Goal: Task Accomplishment & Management: Complete application form

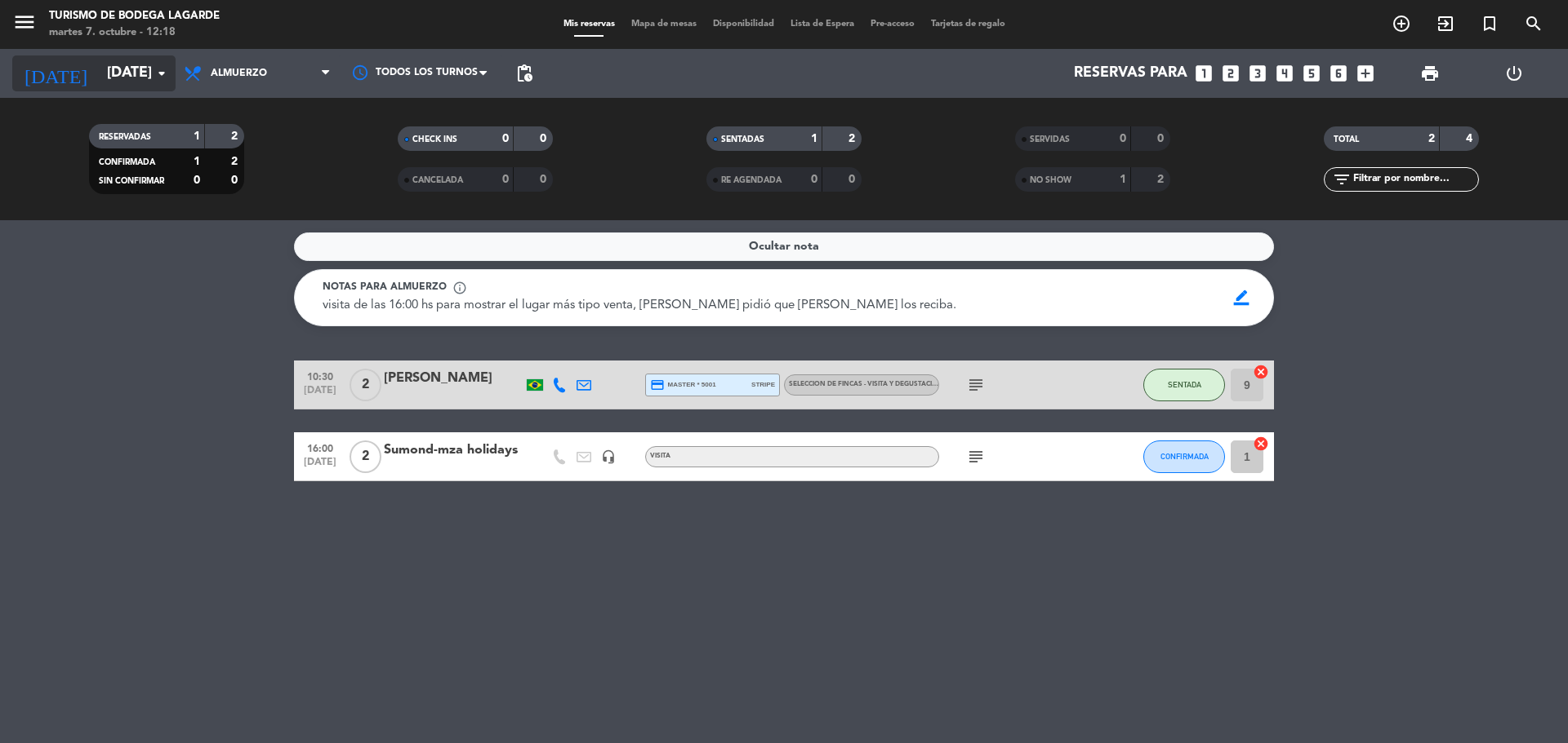
click at [113, 71] on input "[DATE]" at bounding box center [193, 73] width 189 height 33
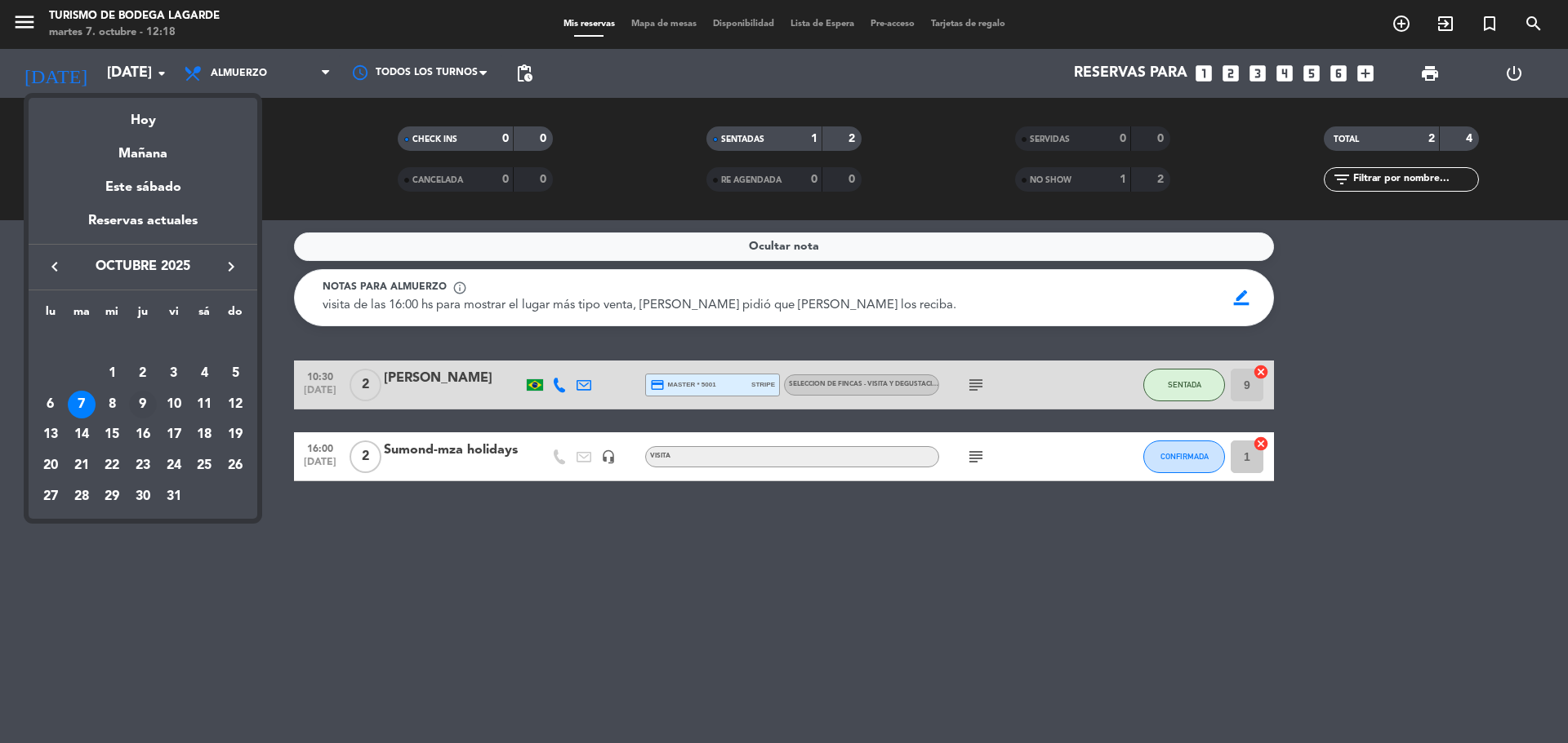
click at [140, 397] on div "9" at bounding box center [143, 404] width 28 height 28
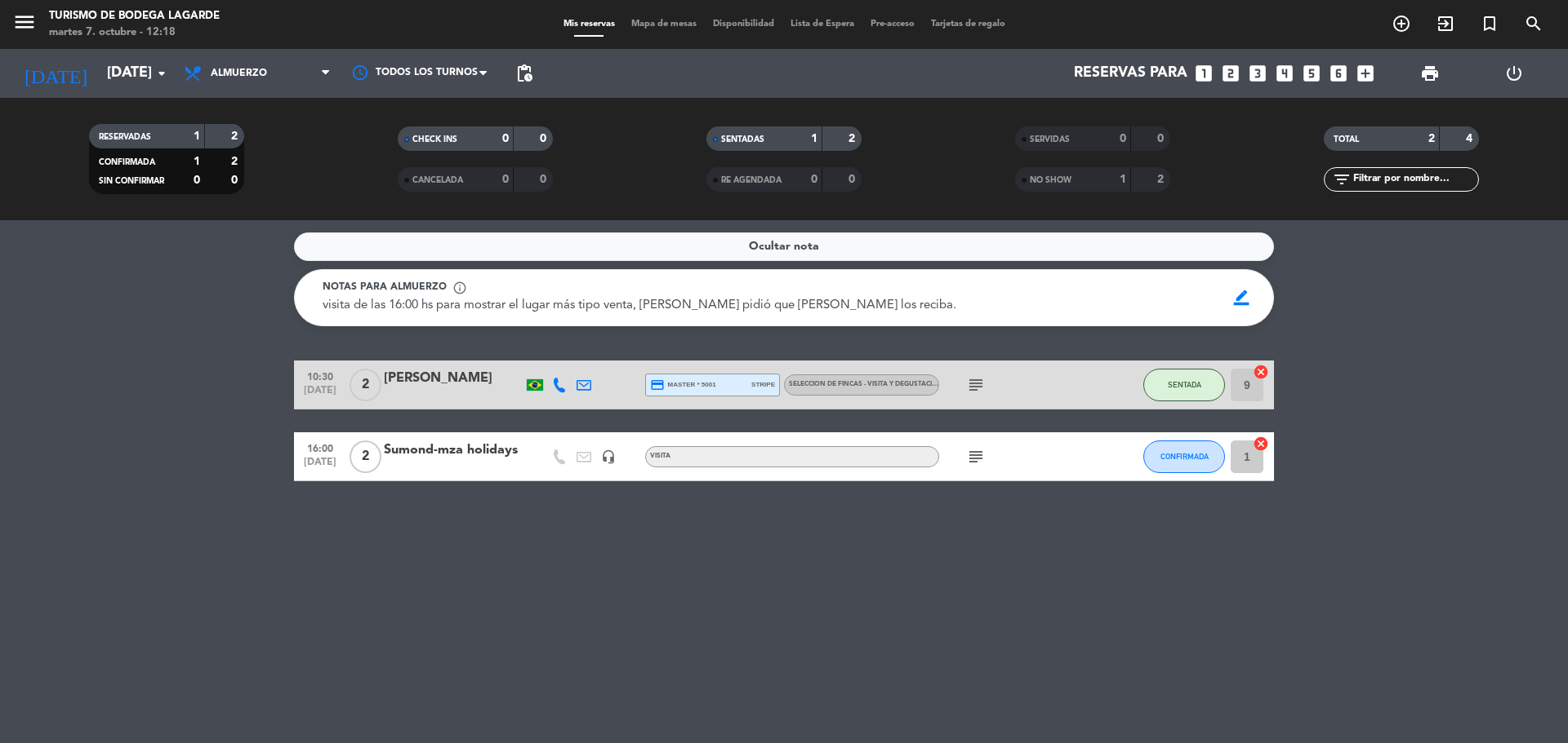
type input "[DEMOGRAPHIC_DATA][DATE]"
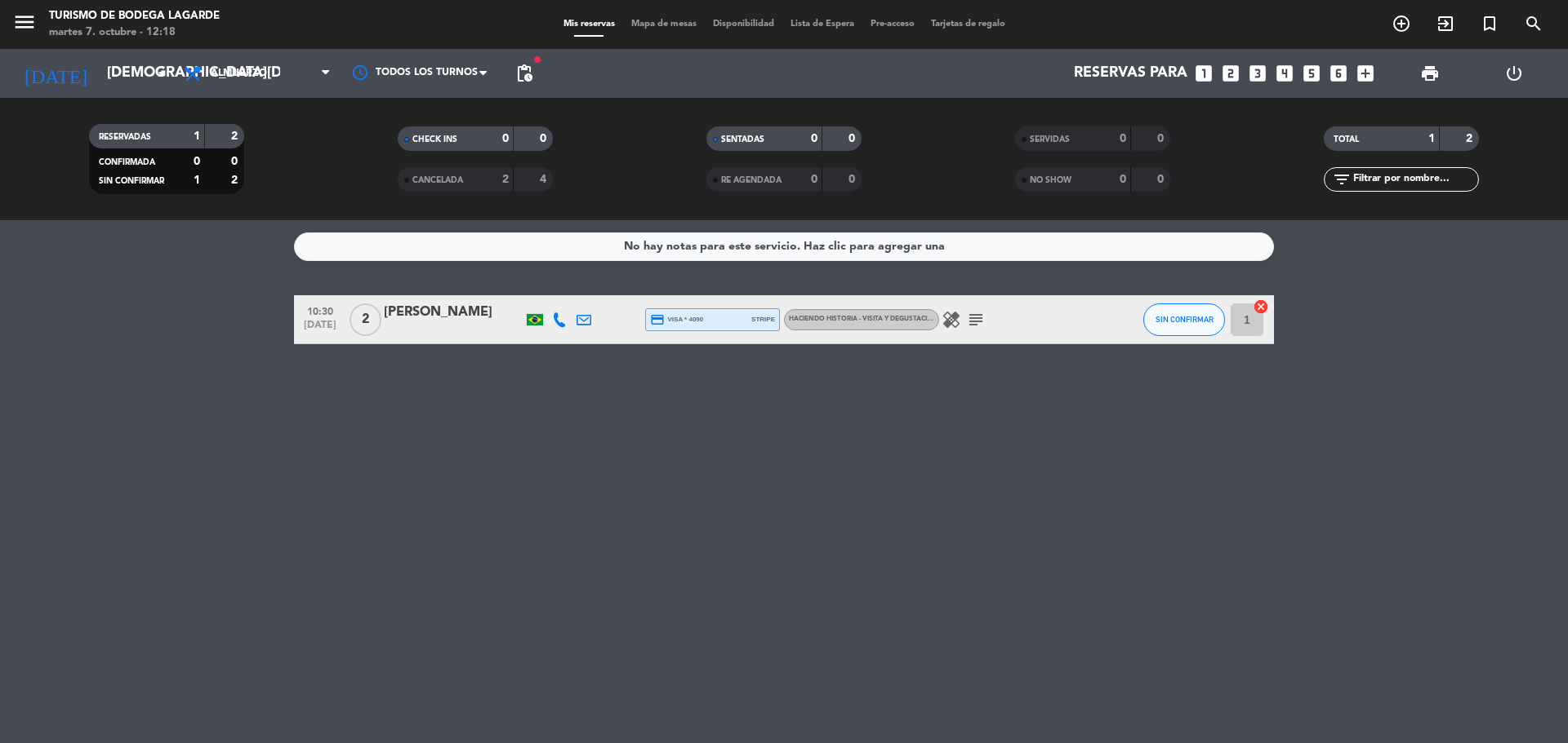
click at [974, 326] on icon "subject" at bounding box center [976, 320] width 19 height 19
click at [1230, 74] on icon "looks_two" at bounding box center [1230, 73] width 21 height 21
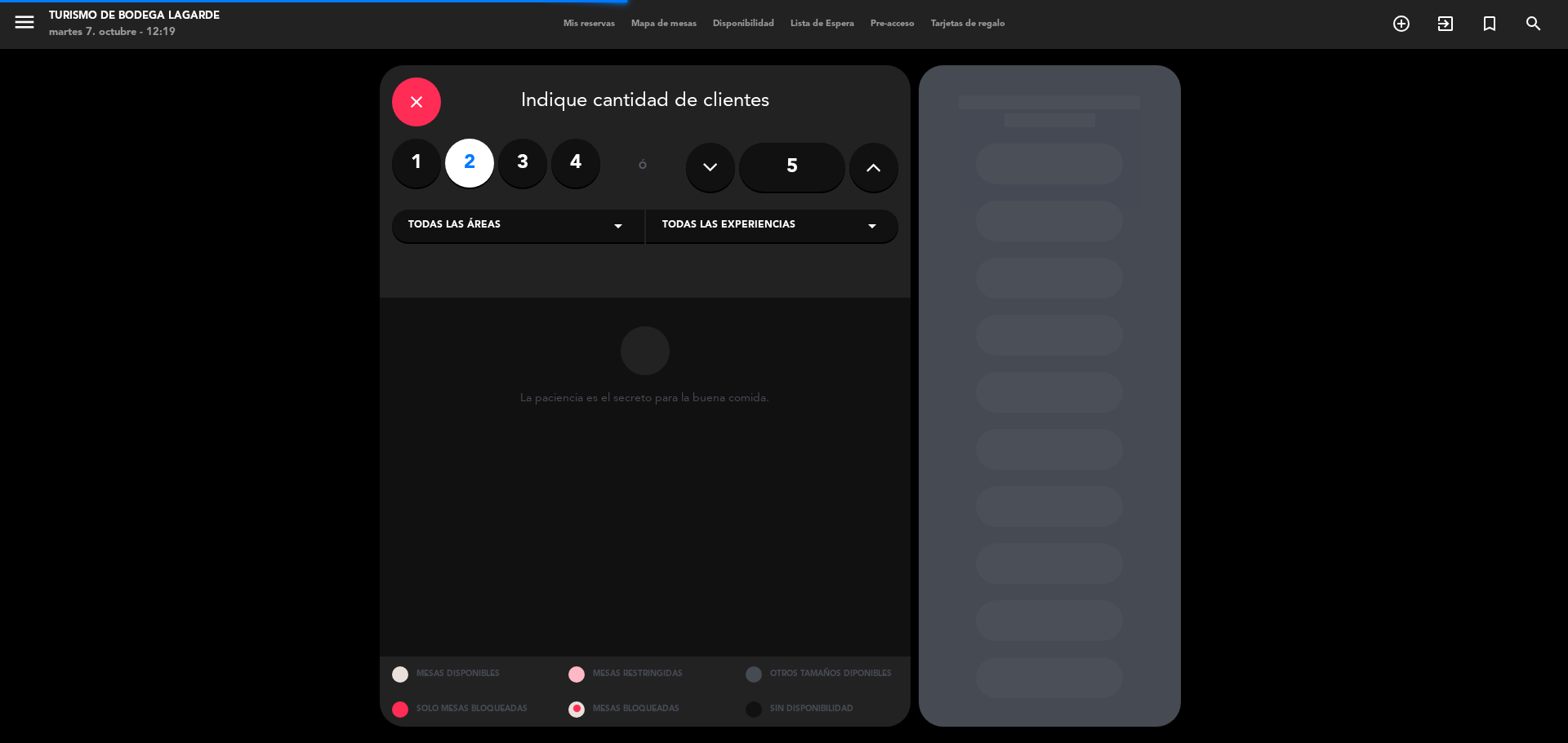
click at [595, 231] on div "Todas las áreas arrow_drop_down" at bounding box center [517, 226] width 252 height 33
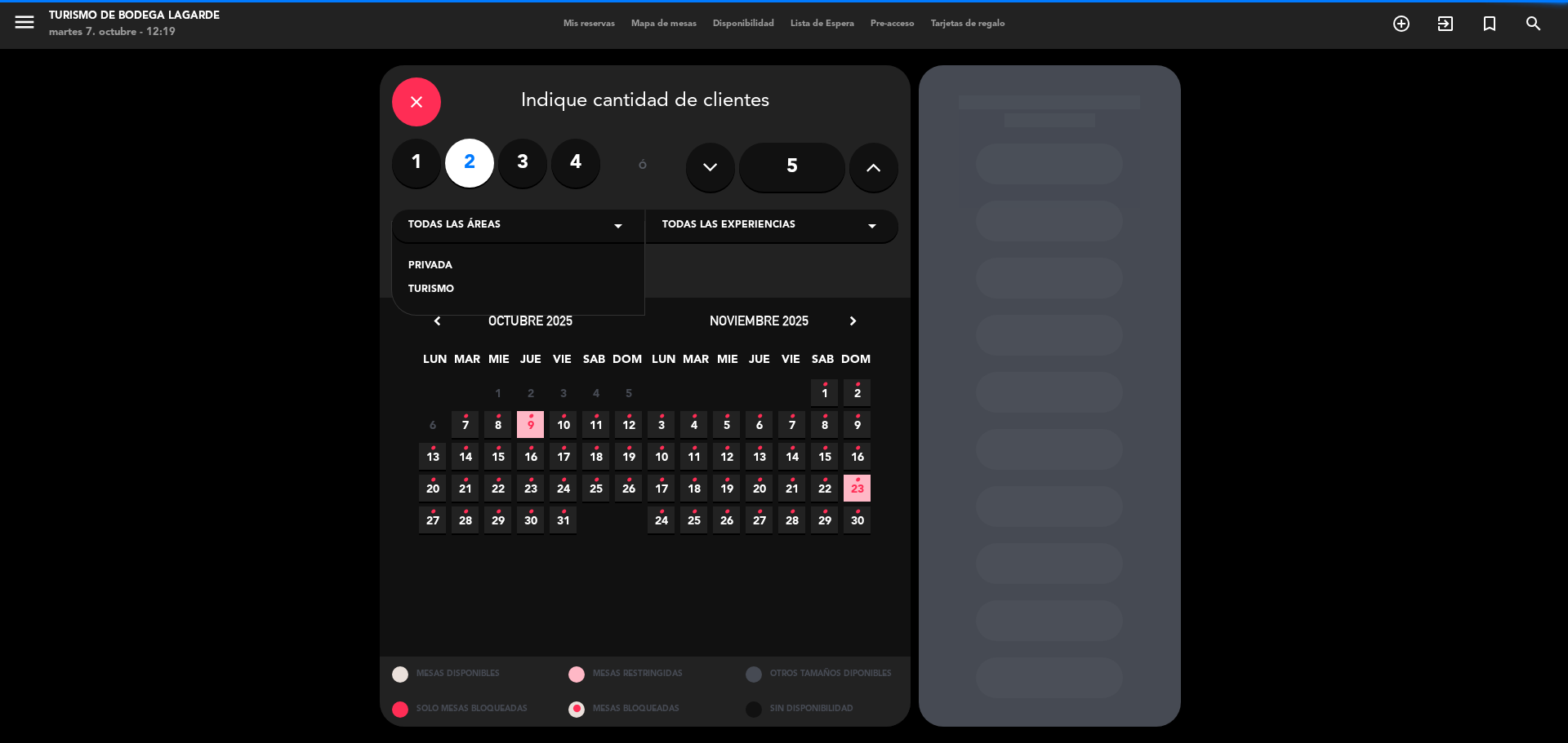
click at [467, 285] on div "TURISMO" at bounding box center [518, 290] width 219 height 16
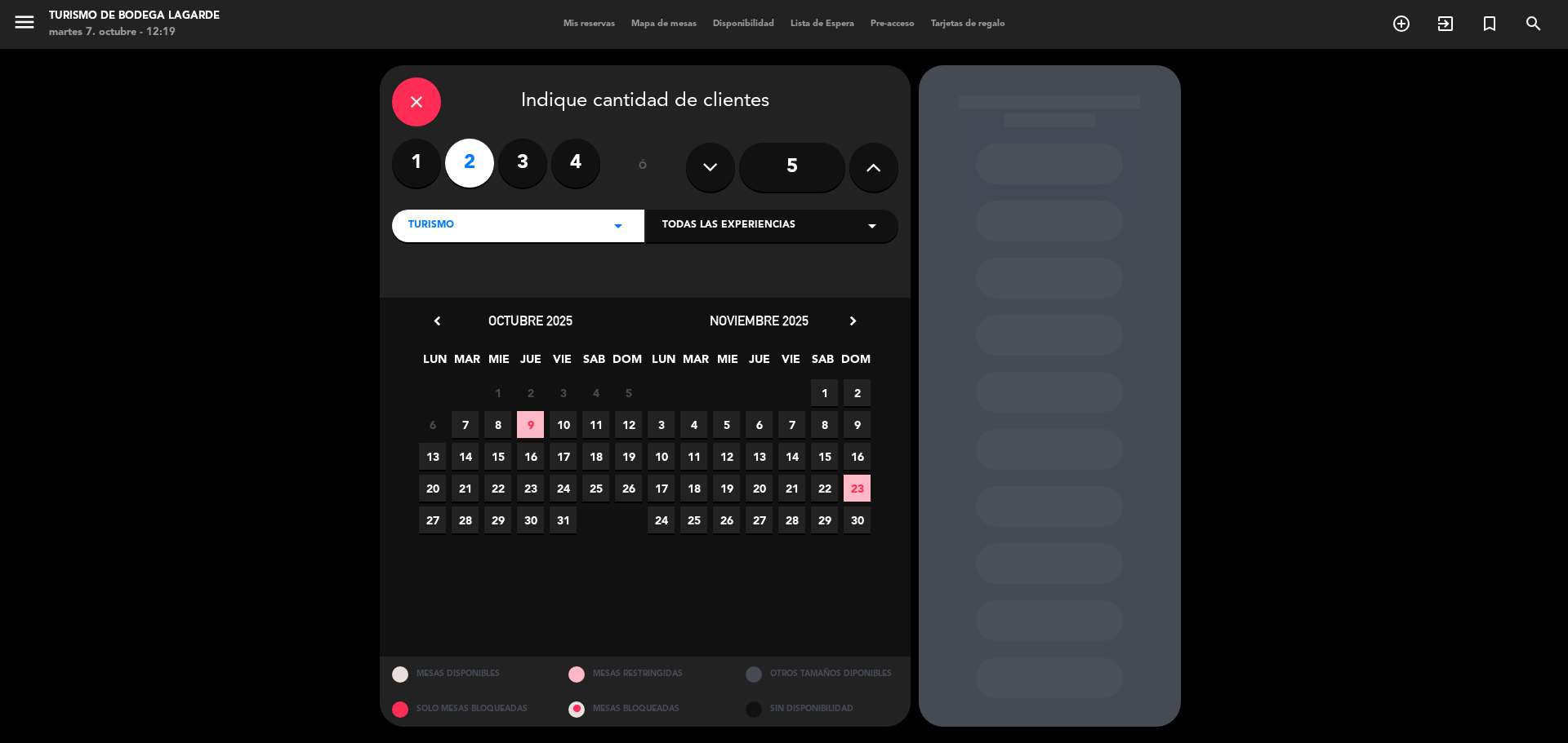
click at [533, 418] on span "9" at bounding box center [530, 425] width 27 height 27
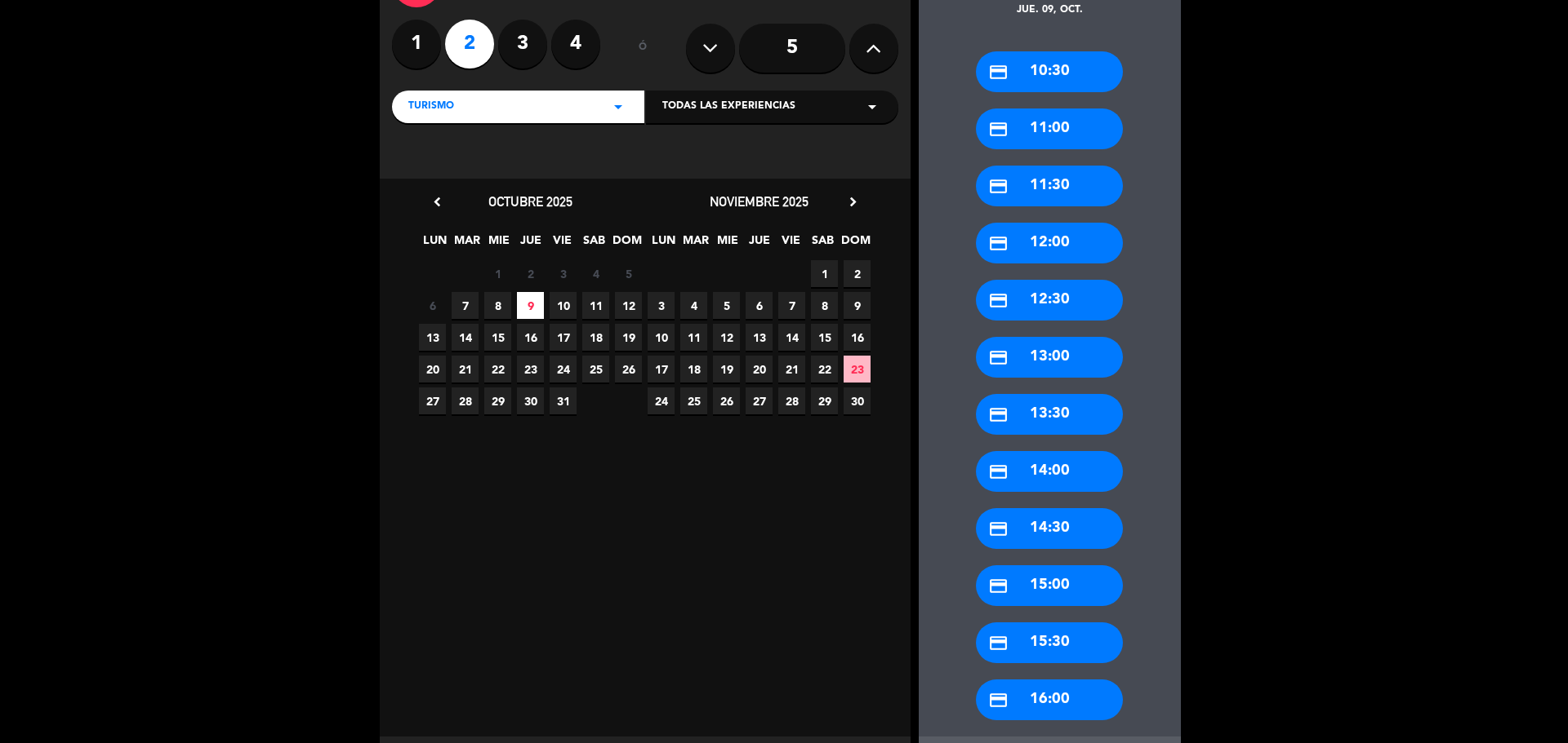
scroll to position [199, 0]
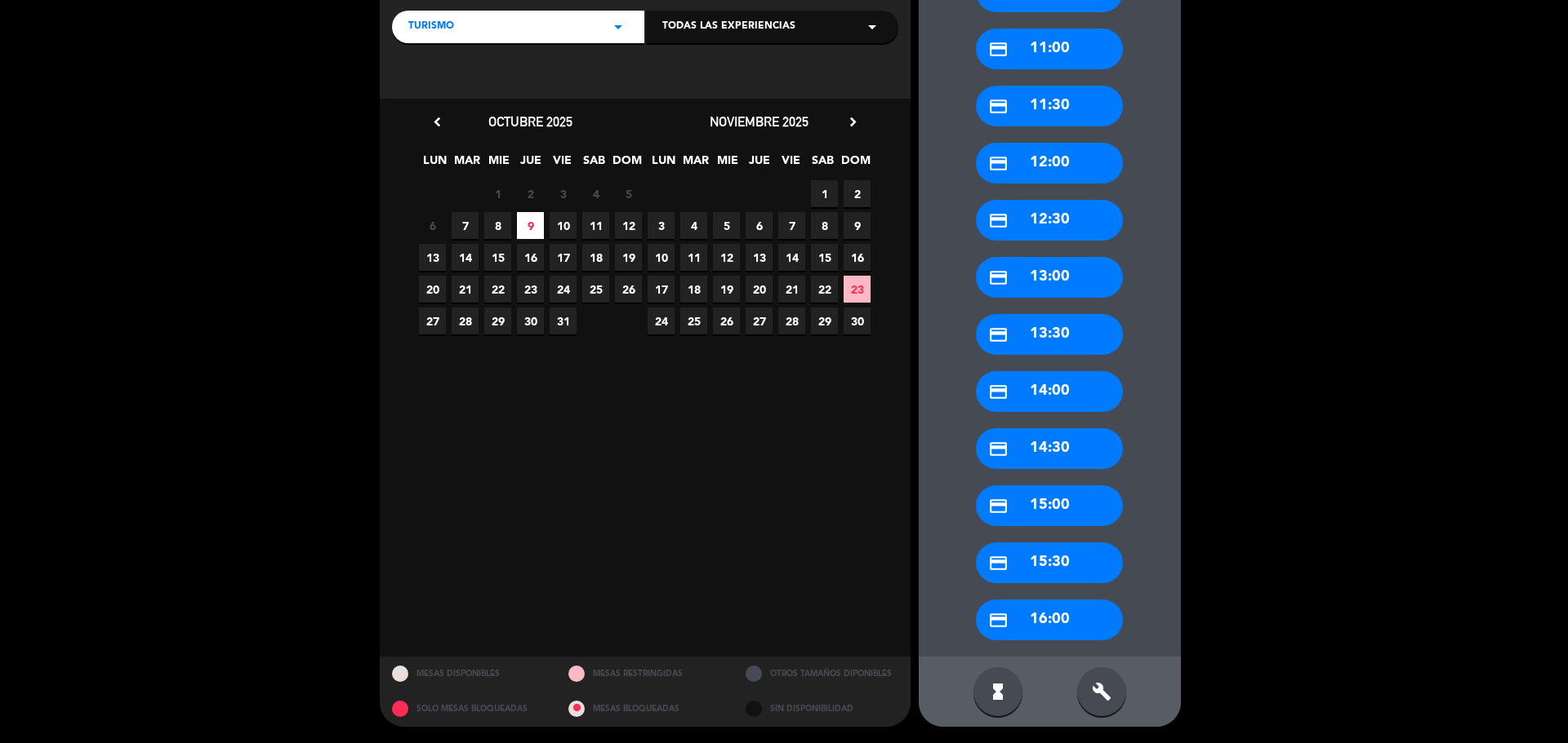
click at [1052, 615] on div "credit_card 16:00" at bounding box center [1049, 620] width 147 height 40
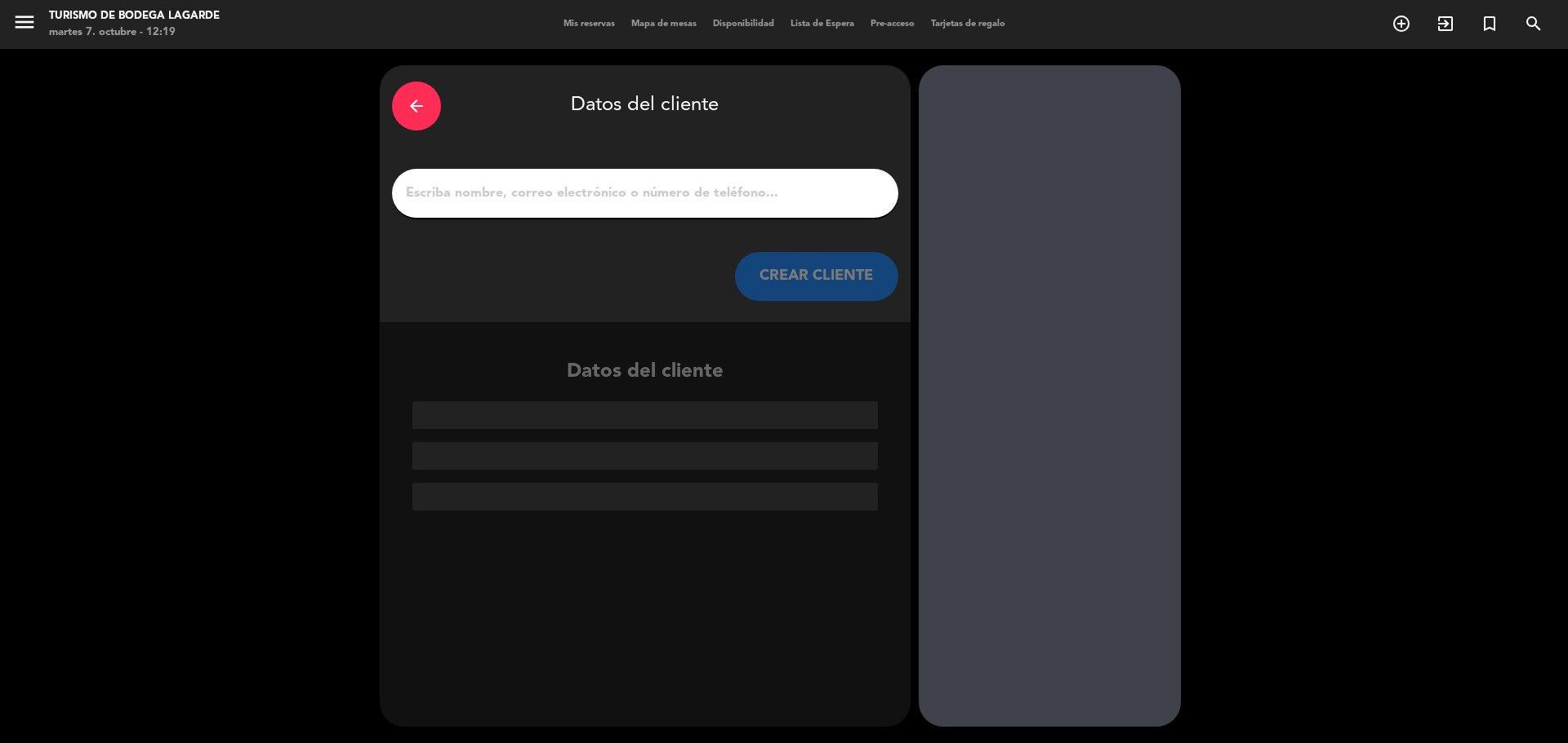
click at [770, 188] on input "1" at bounding box center [645, 193] width 482 height 23
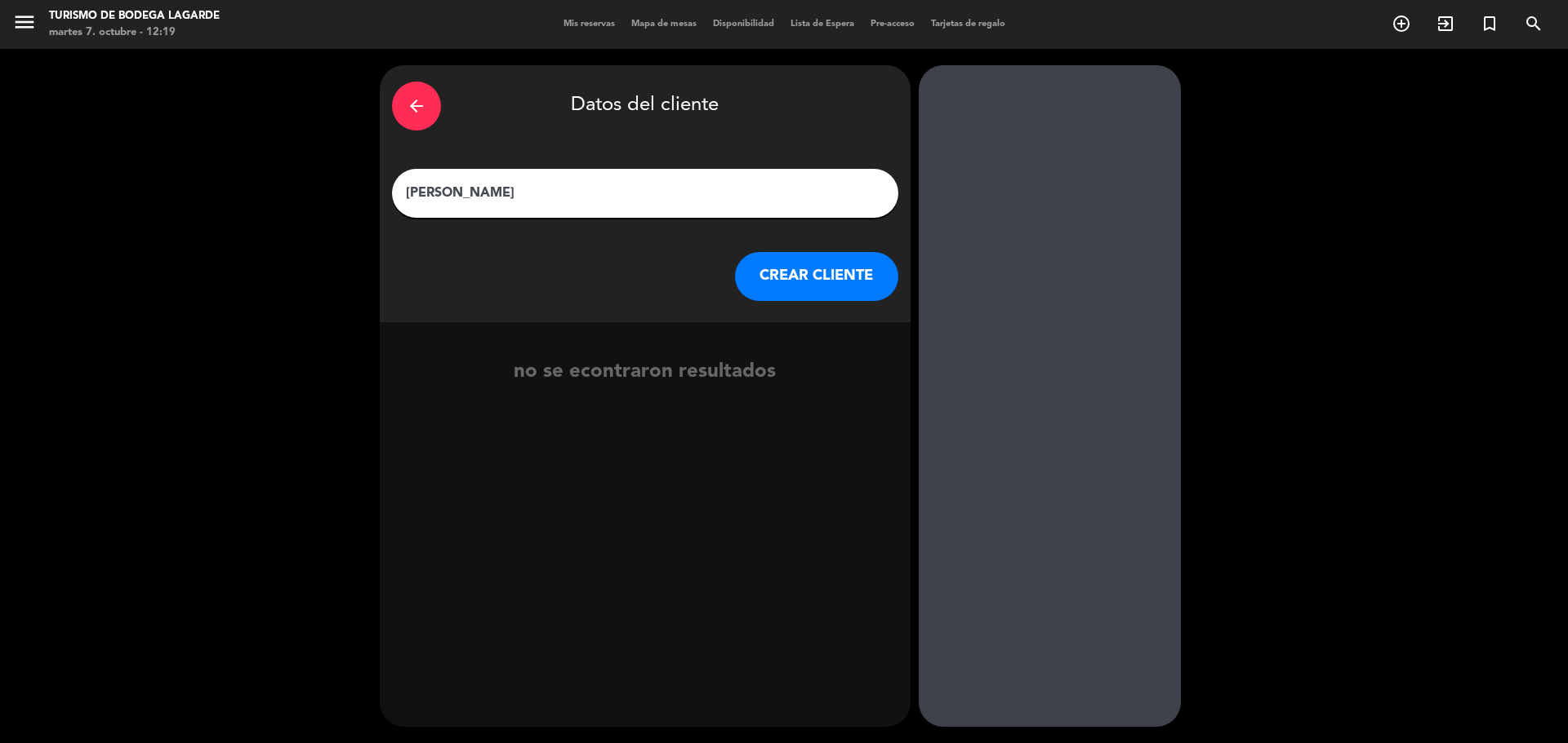
type input "[PERSON_NAME]"
click at [817, 276] on button "CREAR CLIENTE" at bounding box center [816, 277] width 163 height 49
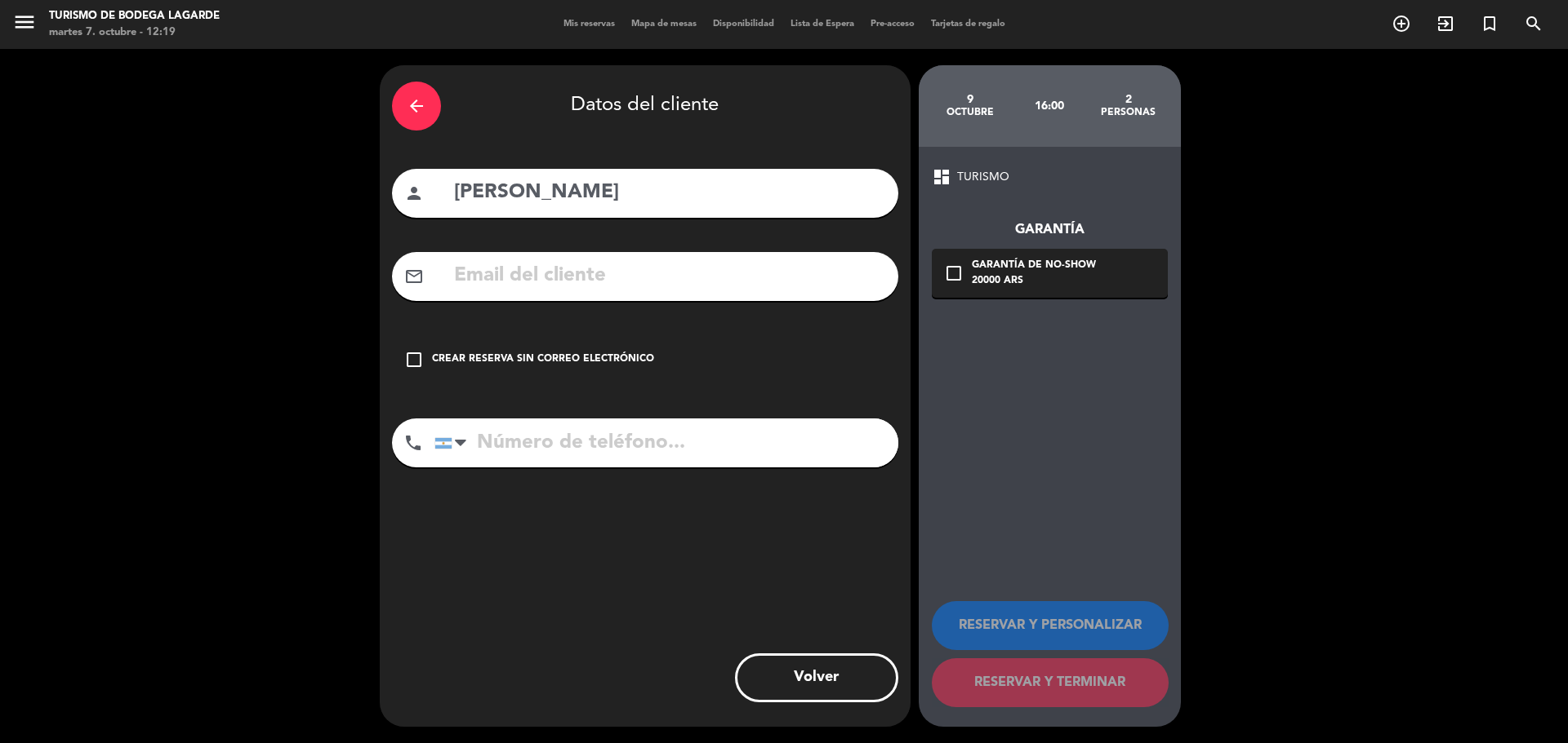
click at [612, 364] on div "Crear reserva sin correo electrónico" at bounding box center [543, 359] width 222 height 16
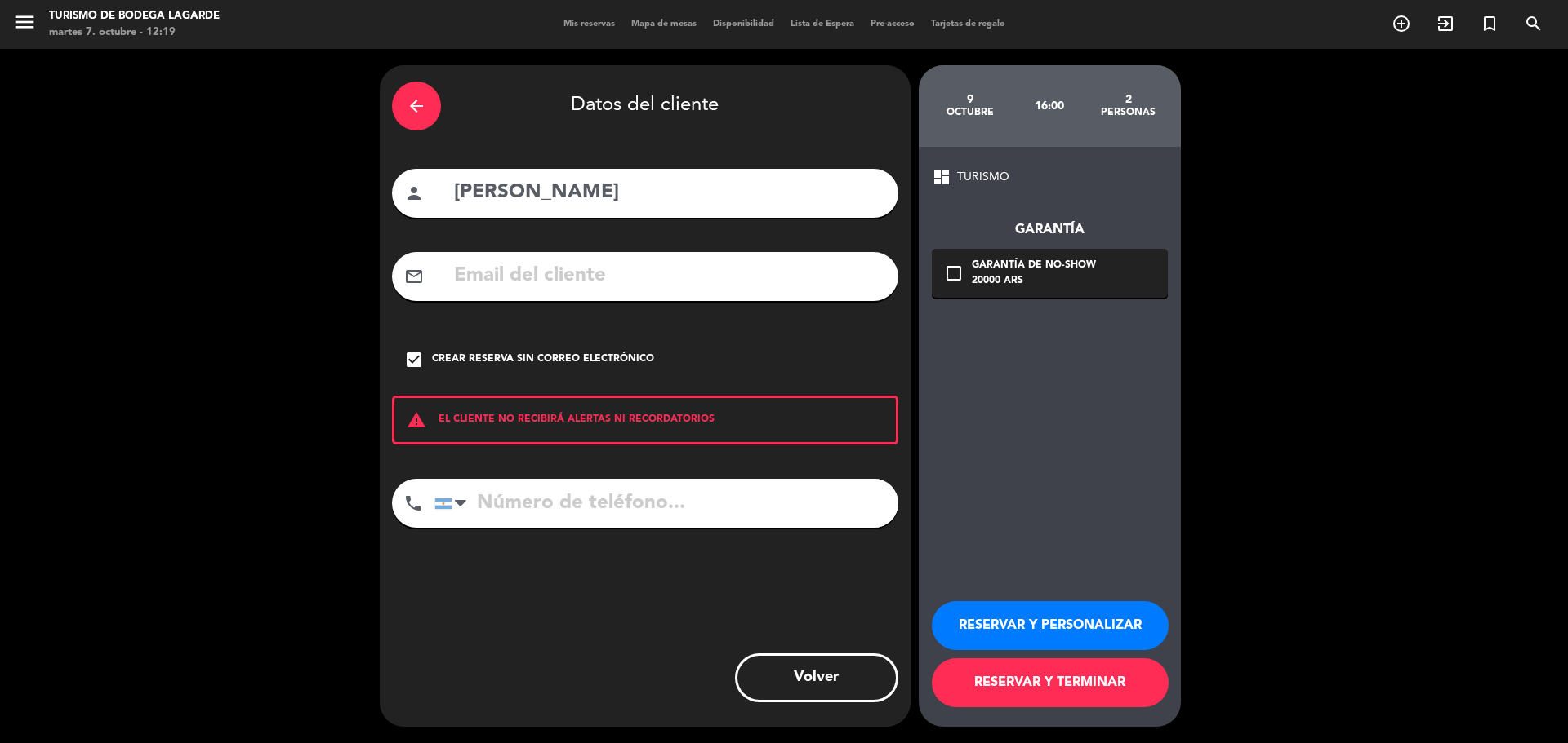
click at [1018, 614] on button "RESERVAR Y PERSONALIZAR" at bounding box center [1050, 626] width 237 height 49
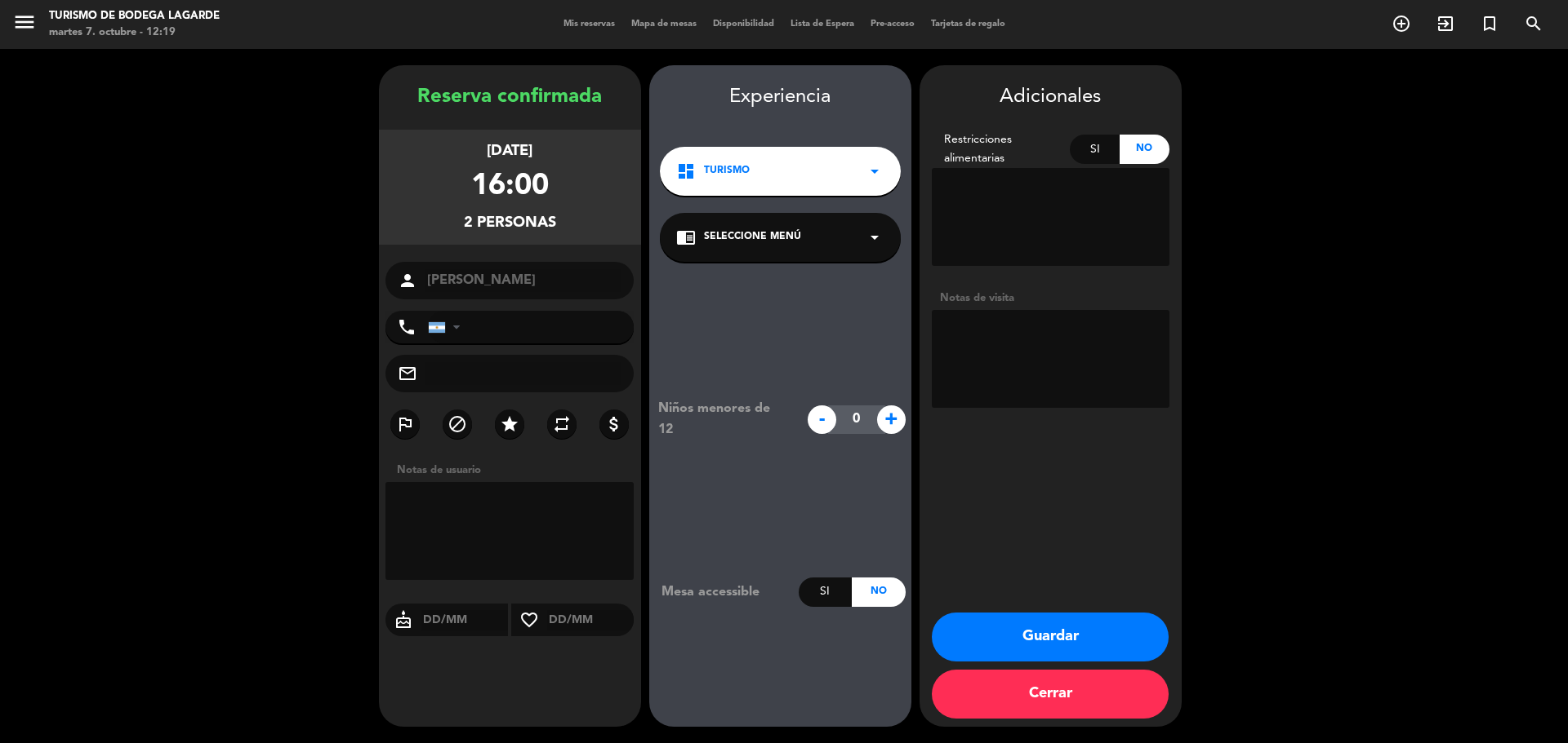
click at [839, 251] on div "chrome_reader_mode Seleccione Menú arrow_drop_down" at bounding box center [780, 238] width 241 height 49
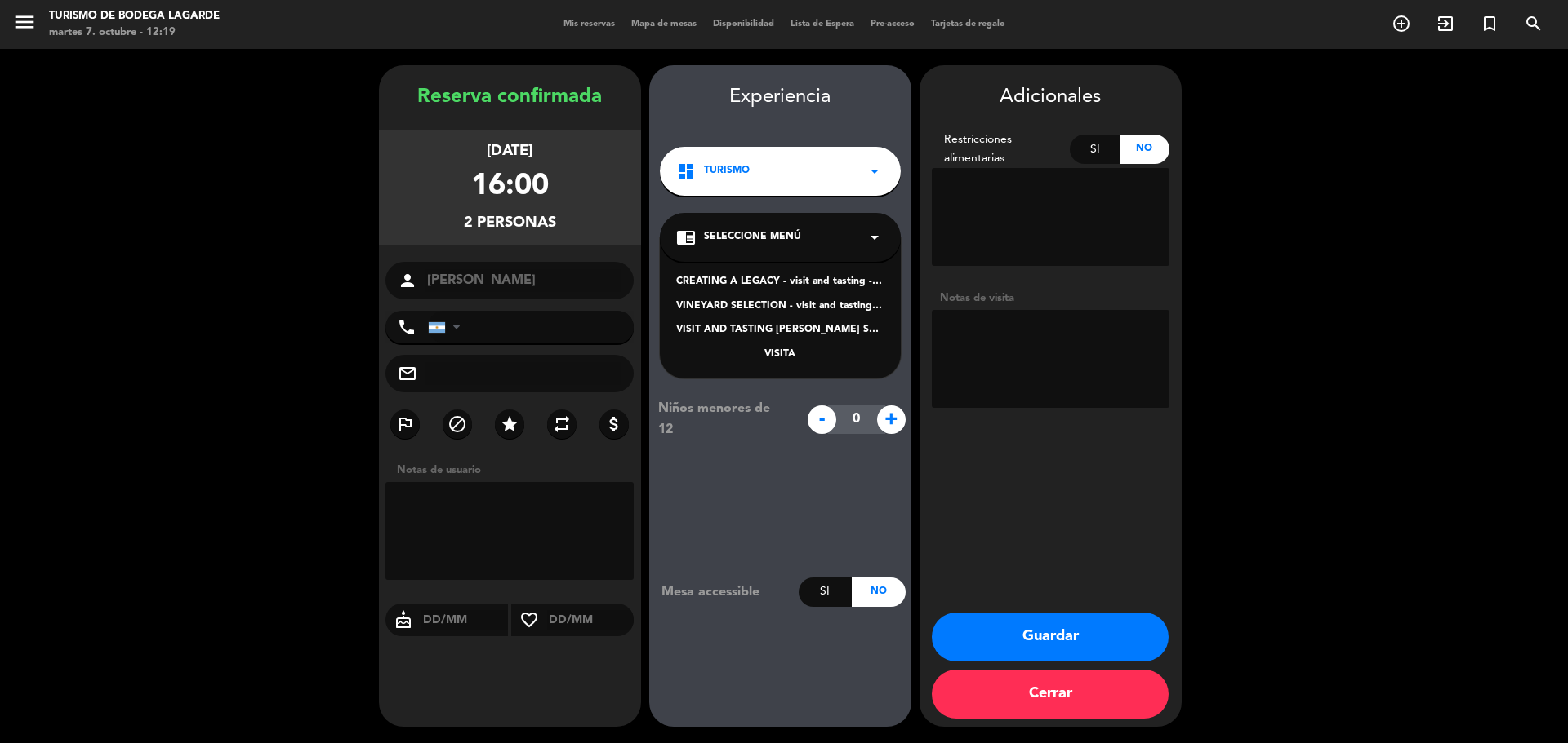
click at [817, 303] on div "VINEYARD SELECTION - visit and tasting - Spanish" at bounding box center [780, 306] width 208 height 16
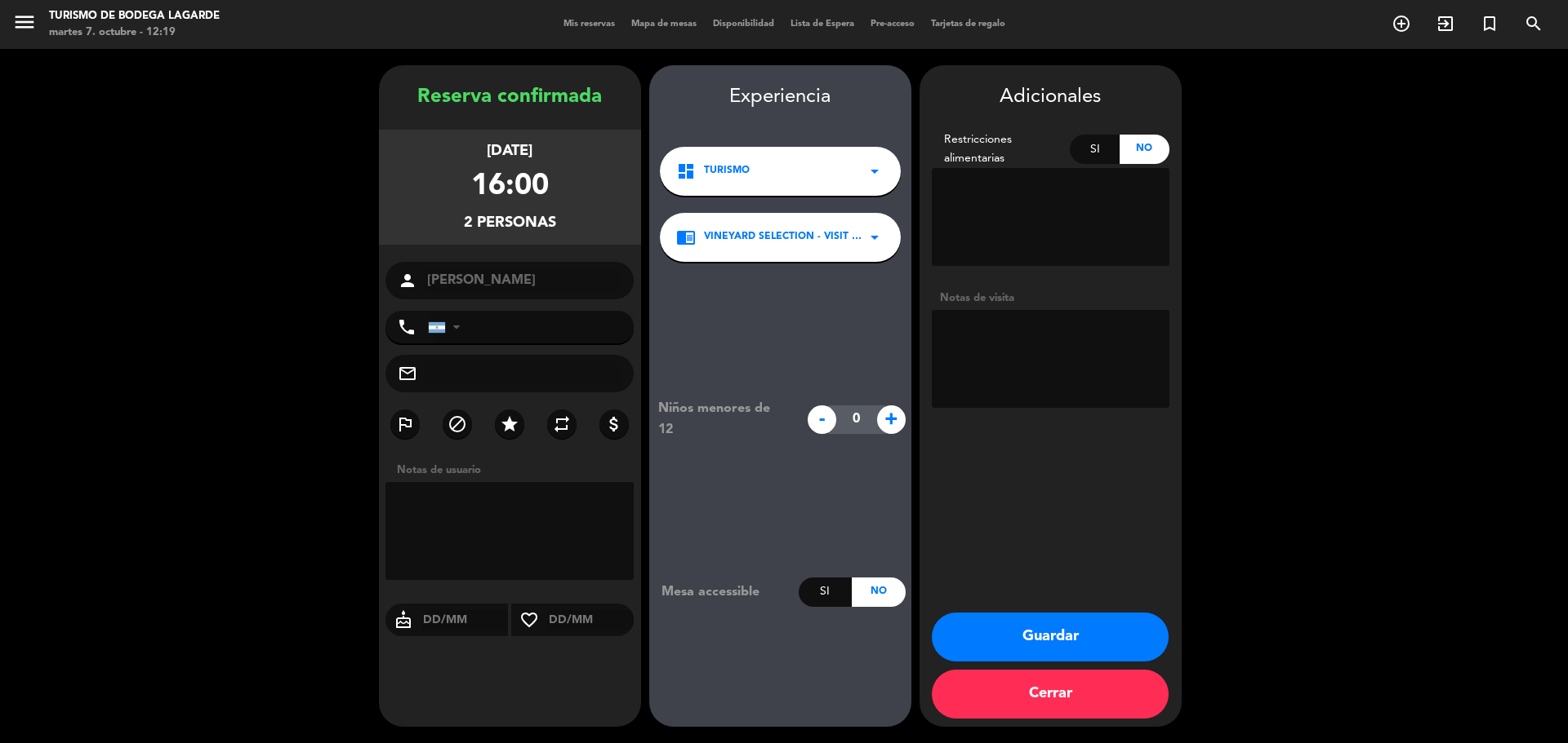
click at [986, 337] on textarea at bounding box center [1051, 359] width 238 height 98
type textarea "es canje por contenido realiza Zonda wsp nivel 1-[PERSON_NAME]"
click at [1089, 602] on div "Adicionales Restricciones alimentarias Si No Notas de visita Guardar Cerrar" at bounding box center [1050, 396] width 262 height 662
click at [1084, 633] on button "Guardar" at bounding box center [1050, 638] width 237 height 49
